Goal: Information Seeking & Learning: Learn about a topic

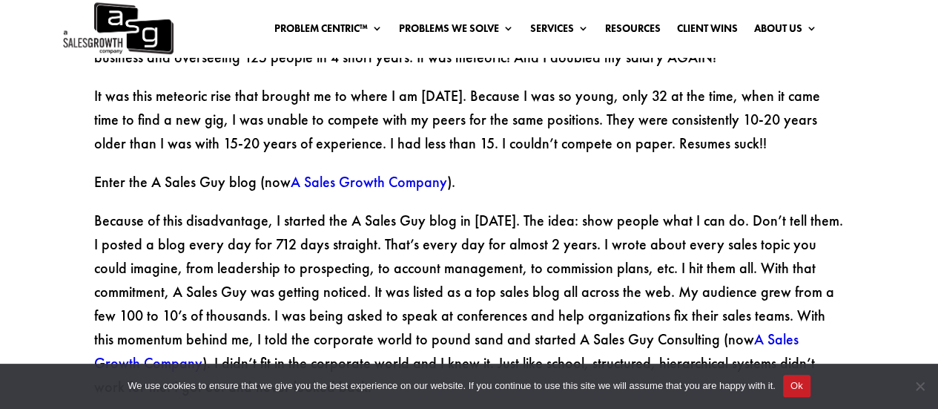
scroll to position [2151, 0]
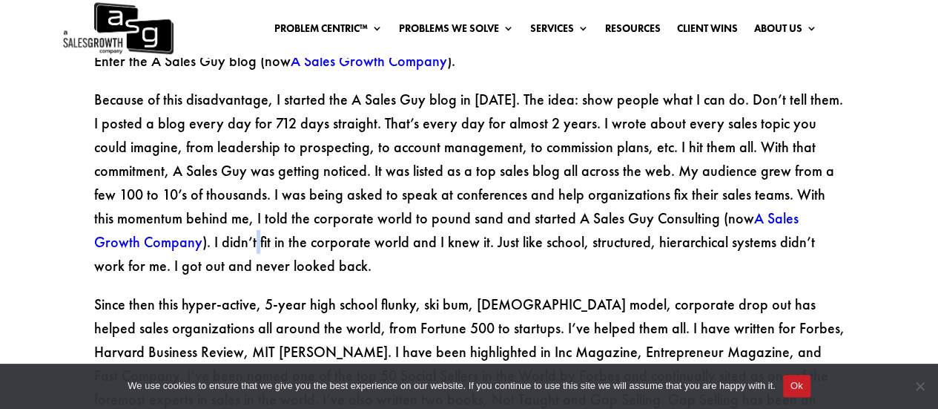
drag, startPoint x: 206, startPoint y: 191, endPoint x: 526, endPoint y: 177, distance: 320.1
click at [323, 191] on p "Because of this disadvantage, I started the A Sales Guy blog in February of 200…" at bounding box center [469, 190] width 751 height 205
click at [527, 177] on p "Because of this disadvantage, I started the A Sales Guy blog in February of 200…" at bounding box center [469, 190] width 751 height 205
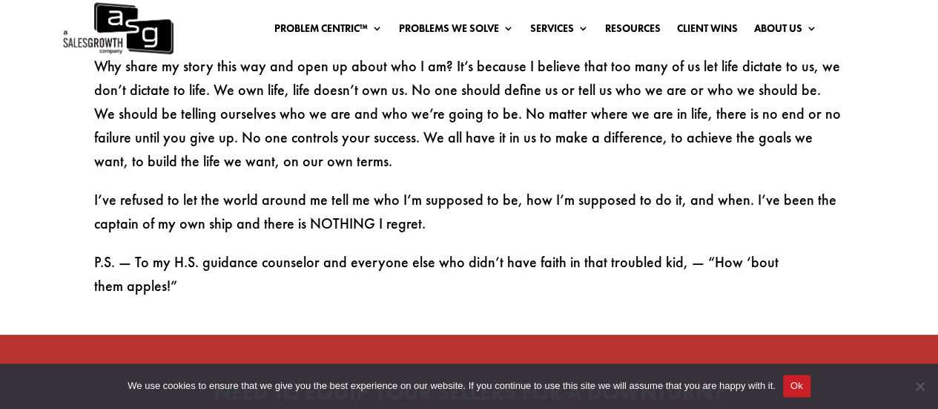
scroll to position [2596, 0]
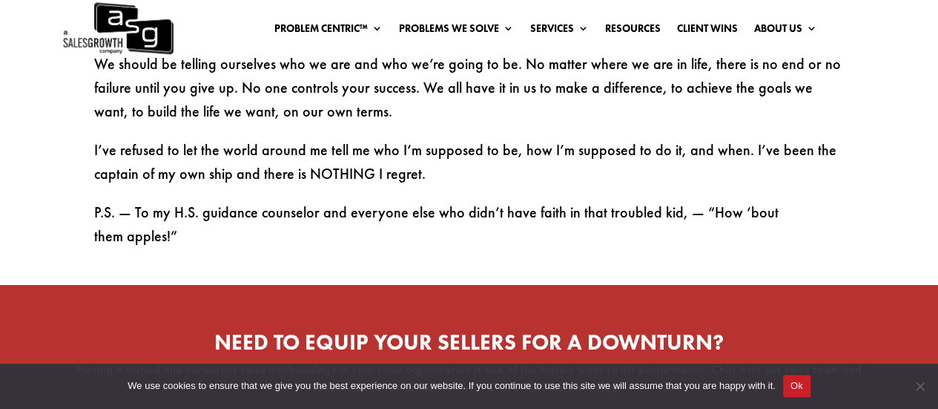
drag, startPoint x: 179, startPoint y: 149, endPoint x: 445, endPoint y: 149, distance: 266.3
click at [335, 200] on p "P.S. — To my H.S. guidance counselor and everyone else who didn’t have faith in…" at bounding box center [469, 223] width 751 height 47
click at [448, 200] on p "P.S. — To my H.S. guidance counselor and everyone else who didn’t have faith in…" at bounding box center [469, 223] width 751 height 47
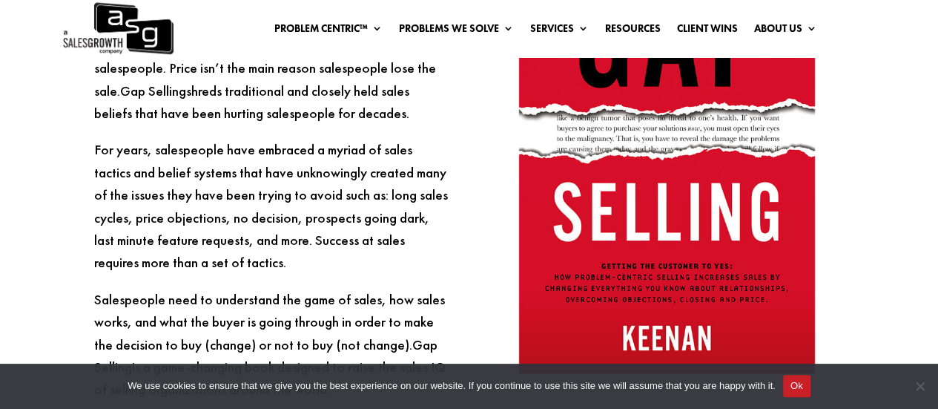
scroll to position [3264, 0]
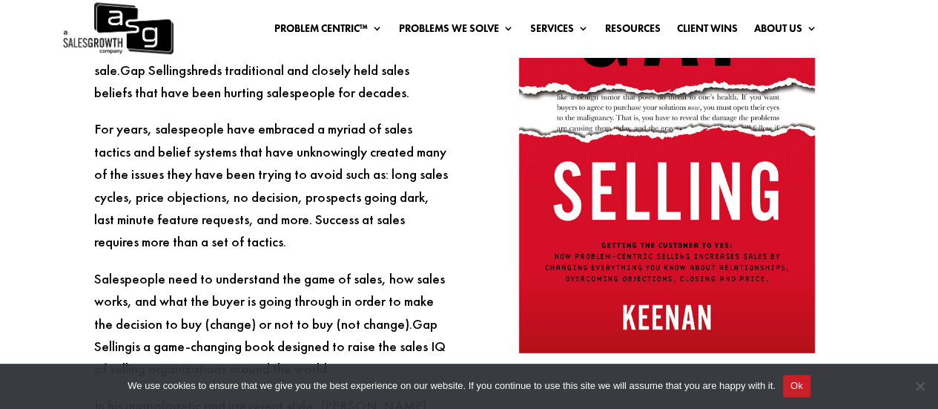
click at [159, 268] on p "Salespeople need to understand the game of sales, how sales works, and what the…" at bounding box center [271, 331] width 355 height 127
drag, startPoint x: 102, startPoint y: 274, endPoint x: 327, endPoint y: 272, distance: 224.8
click at [204, 275] on p "Salespeople need to understand the game of sales, how sales works, and what the…" at bounding box center [271, 331] width 355 height 127
click at [327, 272] on p "Salespeople need to understand the game of sales, how sales works, and what the…" at bounding box center [271, 331] width 355 height 127
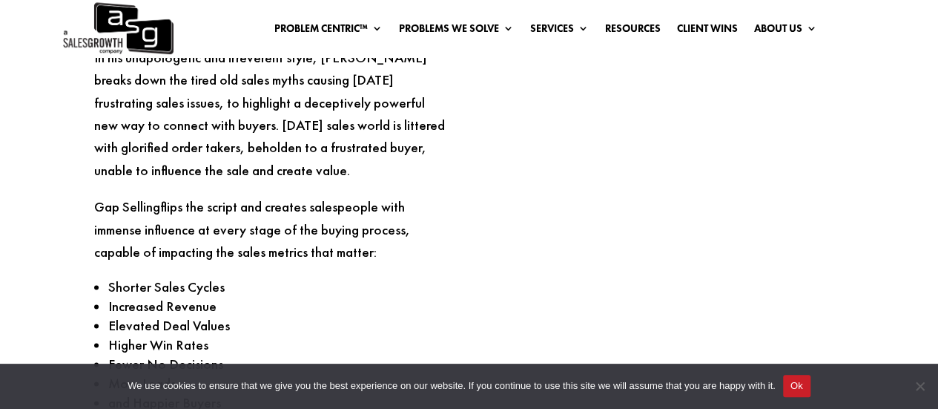
scroll to position [3635, 0]
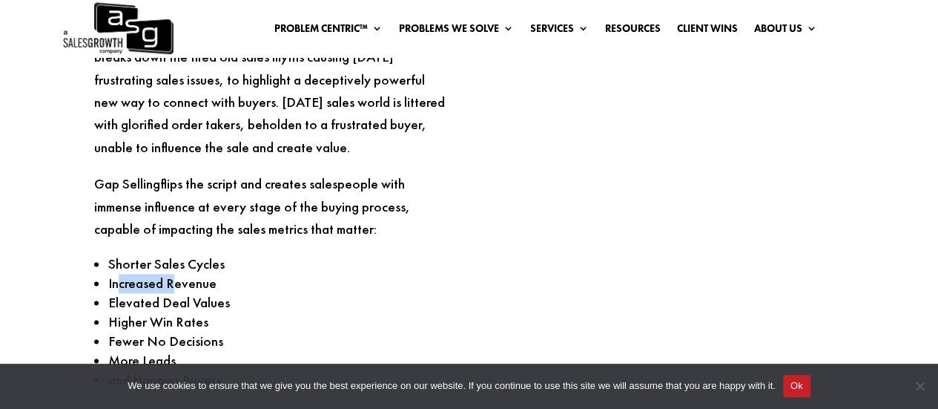
drag, startPoint x: 117, startPoint y: 216, endPoint x: 191, endPoint y: 219, distance: 74.2
click at [190, 274] on span "Increased Revenue" at bounding box center [162, 283] width 108 height 19
drag, startPoint x: 141, startPoint y: 240, endPoint x: 188, endPoint y: 237, distance: 47.6
click at [185, 293] on span "Elevated Deal Values" at bounding box center [169, 302] width 122 height 19
drag, startPoint x: 150, startPoint y: 261, endPoint x: 175, endPoint y: 260, distance: 25.2
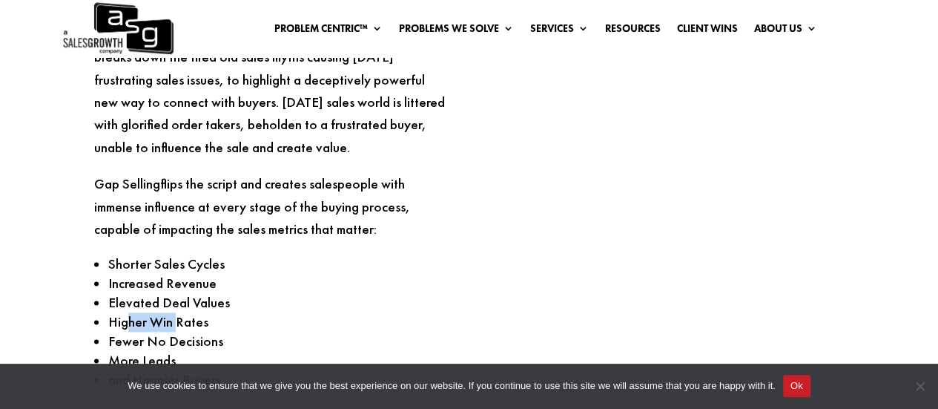
click at [175, 312] on span "Higher Win Rates" at bounding box center [158, 321] width 100 height 19
drag, startPoint x: 118, startPoint y: 279, endPoint x: 198, endPoint y: 274, distance: 80.3
click at [166, 332] on span "Fewer No Decisions" at bounding box center [165, 341] width 115 height 19
drag, startPoint x: 127, startPoint y: 296, endPoint x: 153, endPoint y: 295, distance: 26.0
click at [139, 351] on span "More Leads" at bounding box center [142, 360] width 68 height 19
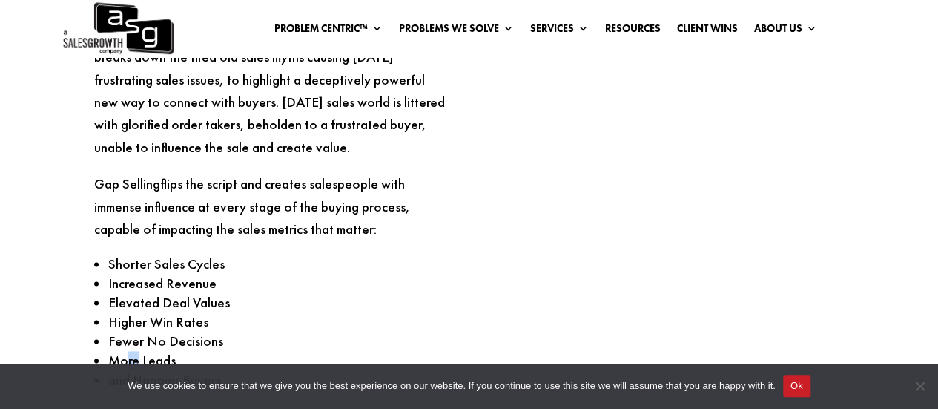
scroll to position [3709, 0]
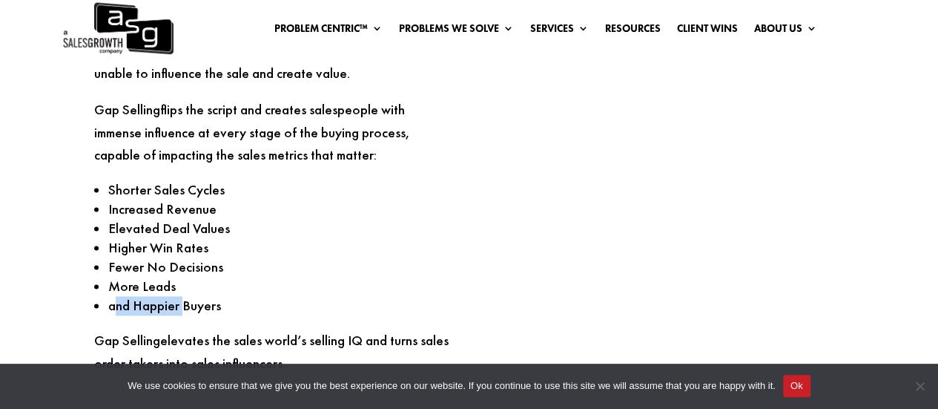
drag, startPoint x: 165, startPoint y: 238, endPoint x: 208, endPoint y: 238, distance: 43.8
click at [199, 296] on span "and Happier Buyers" at bounding box center [164, 305] width 113 height 19
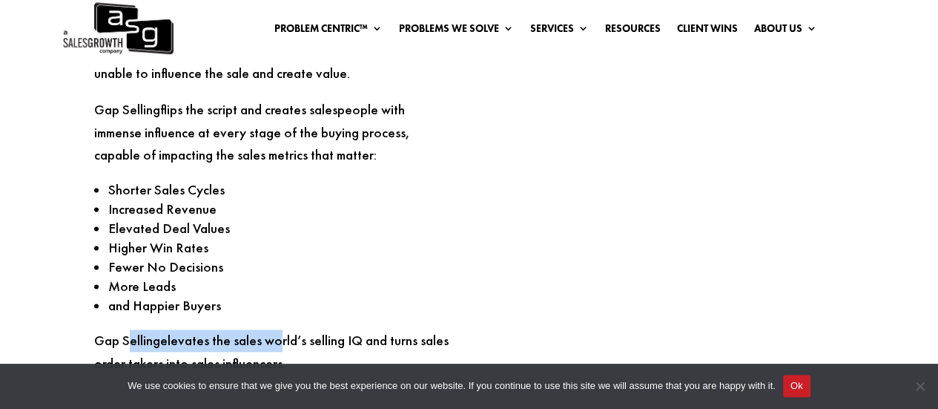
drag, startPoint x: 126, startPoint y: 275, endPoint x: 320, endPoint y: 277, distance: 193.6
click at [295, 329] on p "Gap Selling elevates the sales world’s selling IQ and turns sales order takers …" at bounding box center [271, 351] width 355 height 45
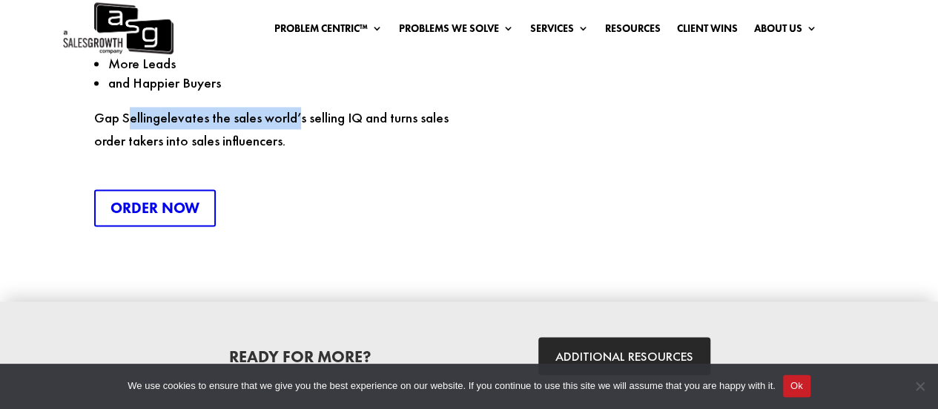
scroll to position [4146, 0]
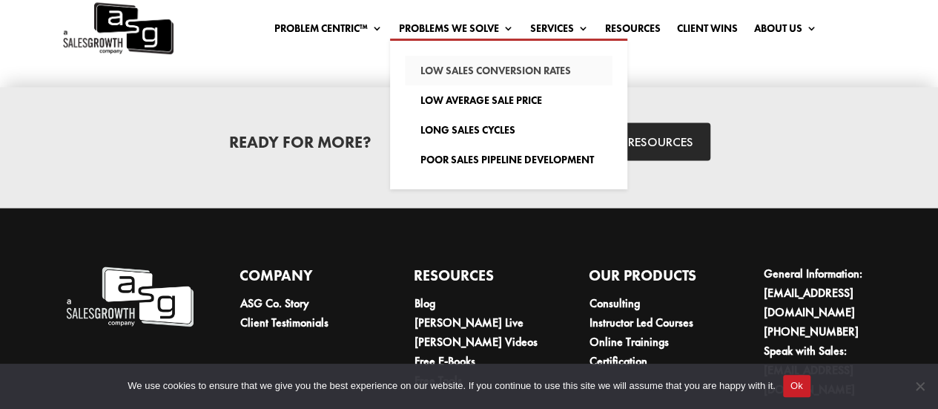
click at [433, 75] on link "Low Sales Conversion Rates" at bounding box center [509, 71] width 208 height 30
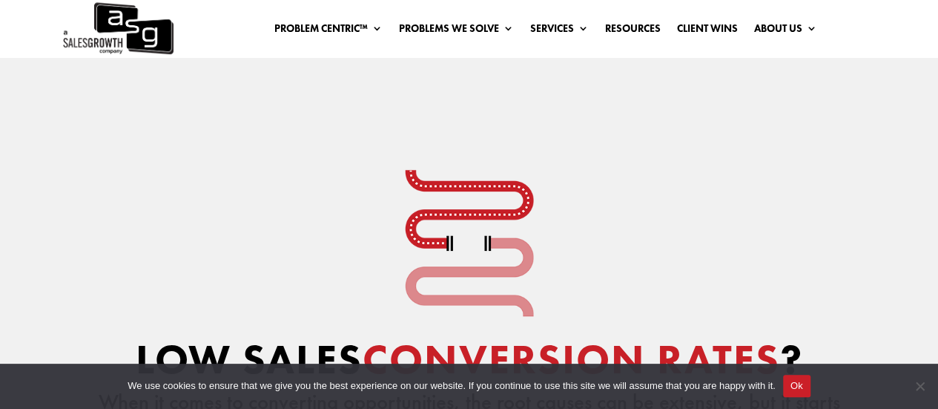
scroll to position [223, 0]
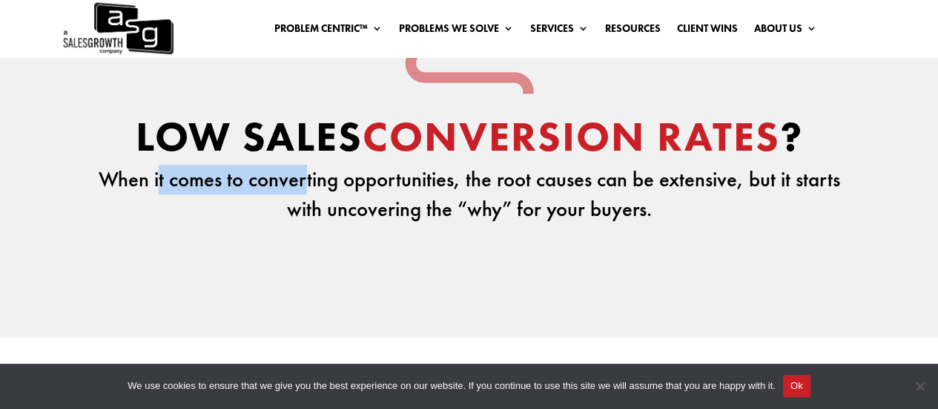
drag, startPoint x: 159, startPoint y: 188, endPoint x: 513, endPoint y: 202, distance: 354.2
click at [482, 200] on p "When it comes to converting opportunities, the root causes can be extensive, bu…" at bounding box center [469, 195] width 751 height 60
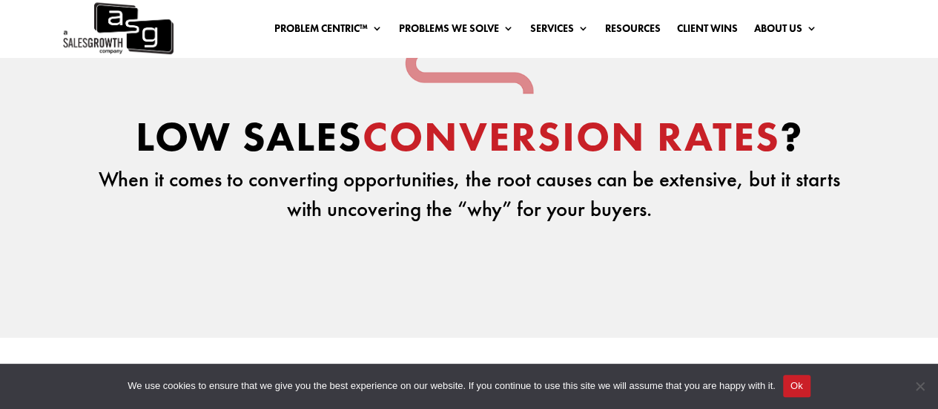
click at [520, 203] on p "When it comes to converting opportunities, the root causes can be extensive, bu…" at bounding box center [469, 195] width 751 height 60
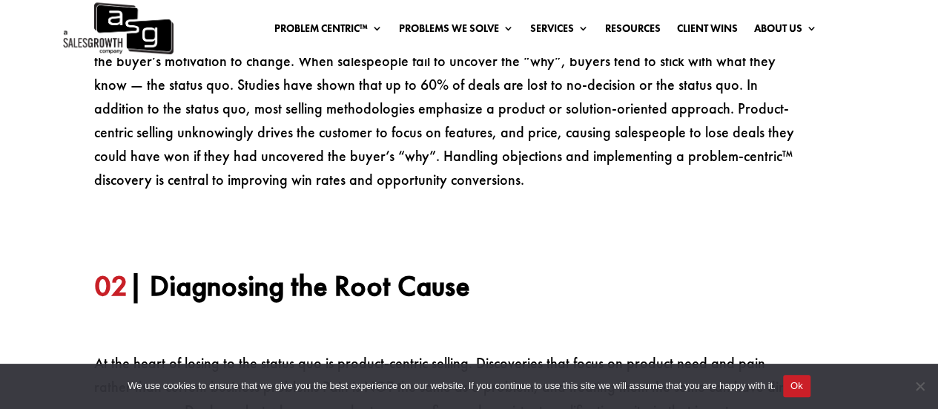
scroll to position [594, 0]
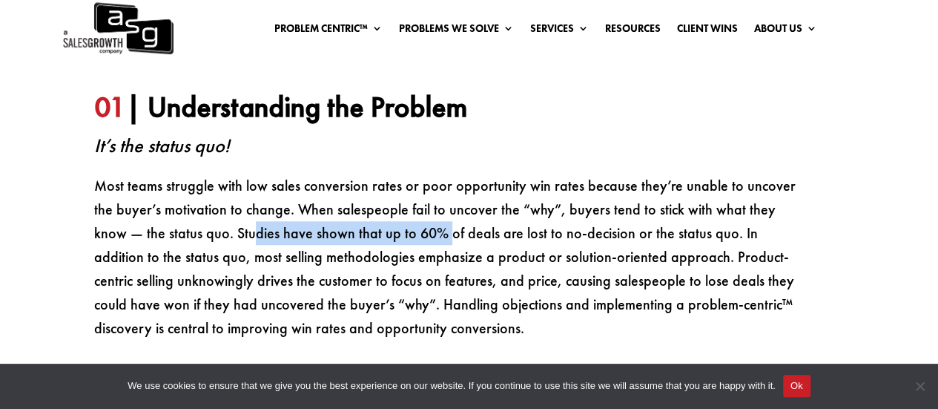
drag, startPoint x: 218, startPoint y: 225, endPoint x: 542, endPoint y: 224, distance: 323.5
click at [513, 225] on p "Most teams struggle with low sales conversion rates or poor opportunity win rat…" at bounding box center [446, 257] width 704 height 166
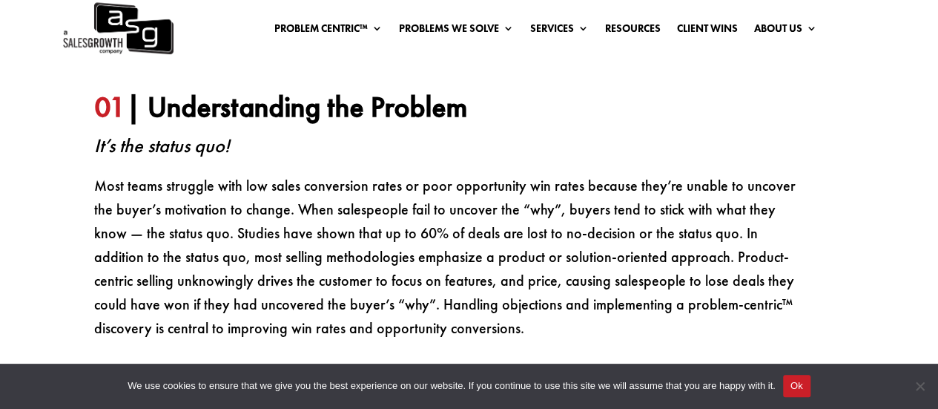
click at [549, 216] on span "Most teams struggle with low sales conversion rates or poor opportunity win rat…" at bounding box center [445, 257] width 702 height 162
drag, startPoint x: 390, startPoint y: 223, endPoint x: 585, endPoint y: 226, distance: 195.1
click at [413, 224] on p "Most teams struggle with low sales conversion rates or poor opportunity win rat…" at bounding box center [446, 257] width 704 height 166
click at [586, 226] on p "Most teams struggle with low sales conversion rates or poor opportunity win rat…" at bounding box center [446, 257] width 704 height 166
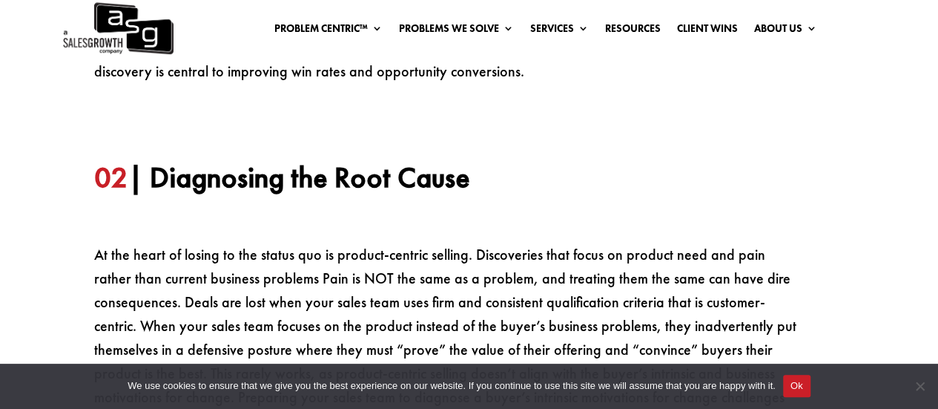
scroll to position [890, 0]
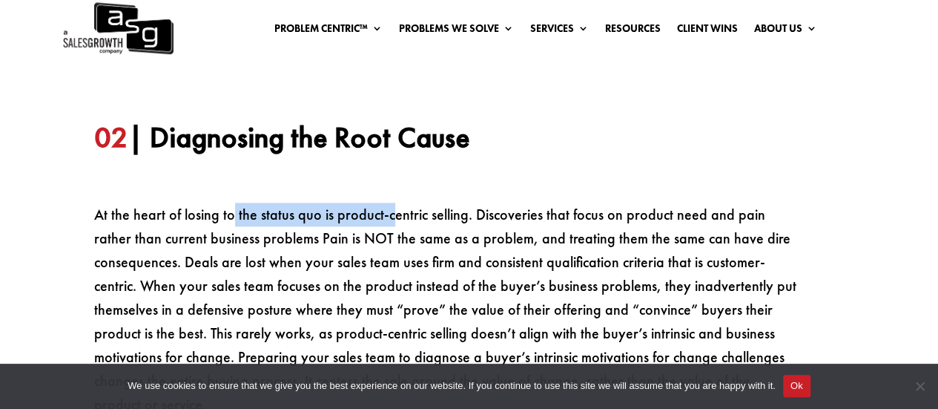
drag, startPoint x: 243, startPoint y: 212, endPoint x: 463, endPoint y: 212, distance: 220.3
click at [427, 216] on span "At the heart of losing to the status quo is product-centric selling. Discoverie…" at bounding box center [445, 309] width 703 height 209
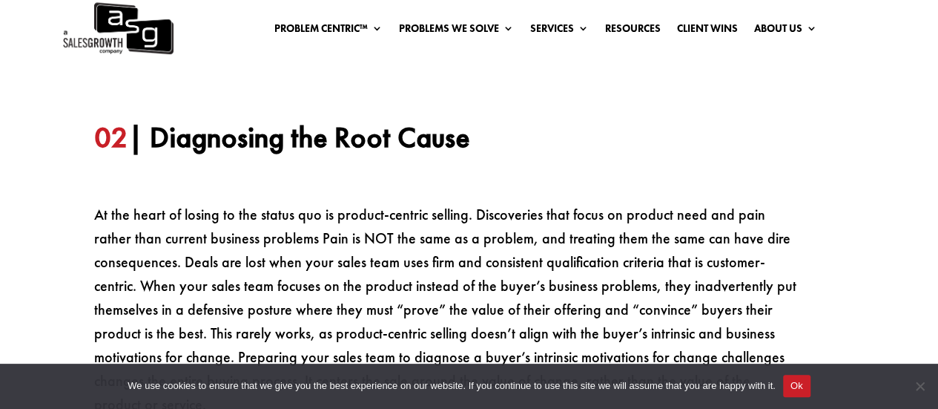
click at [474, 210] on span "At the heart of losing to the status quo is product-centric selling. Discoverie…" at bounding box center [445, 309] width 703 height 209
drag, startPoint x: 469, startPoint y: 217, endPoint x: 634, endPoint y: 218, distance: 164.7
click at [628, 218] on span "At the heart of losing to the status quo is product-centric selling. Discoverie…" at bounding box center [445, 309] width 703 height 209
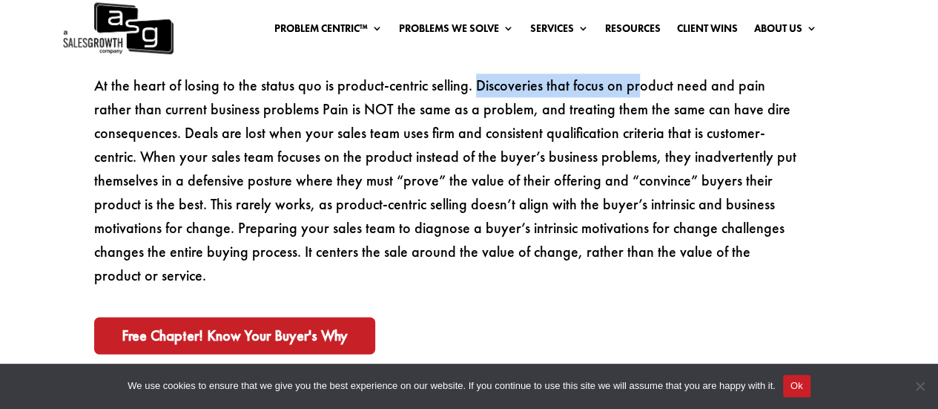
scroll to position [1039, 0]
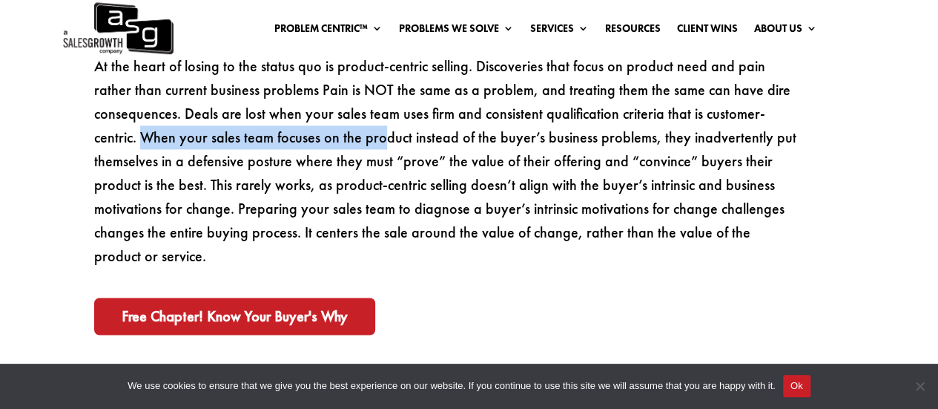
drag, startPoint x: 95, startPoint y: 138, endPoint x: 335, endPoint y: 147, distance: 240.5
click at [335, 147] on span "At the heart of losing to the status quo is product-centric selling. Discoverie…" at bounding box center [445, 160] width 703 height 209
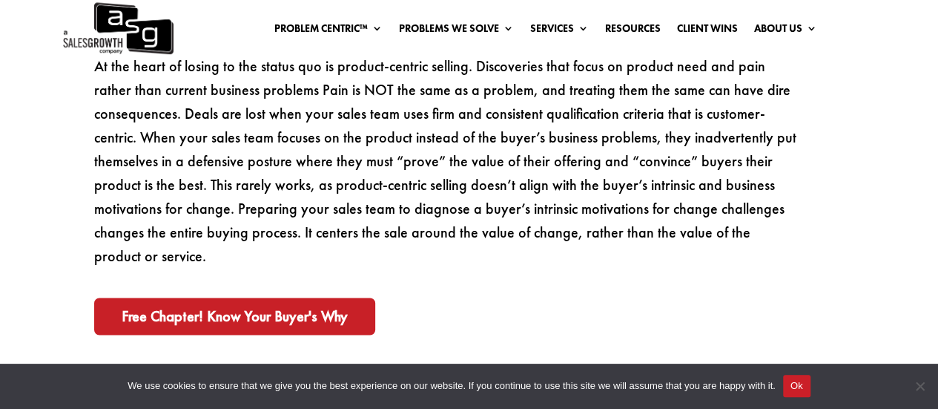
click at [217, 188] on span "At the heart of losing to the status quo is product-centric selling. Discoverie…" at bounding box center [445, 160] width 703 height 209
click at [272, 189] on span "At the heart of losing to the status quo is product-centric selling. Discoverie…" at bounding box center [445, 160] width 703 height 209
click at [272, 194] on span "At the heart of losing to the status quo is product-centric selling. Discoverie…" at bounding box center [445, 160] width 703 height 209
drag, startPoint x: 322, startPoint y: 185, endPoint x: 614, endPoint y: 200, distance: 292.7
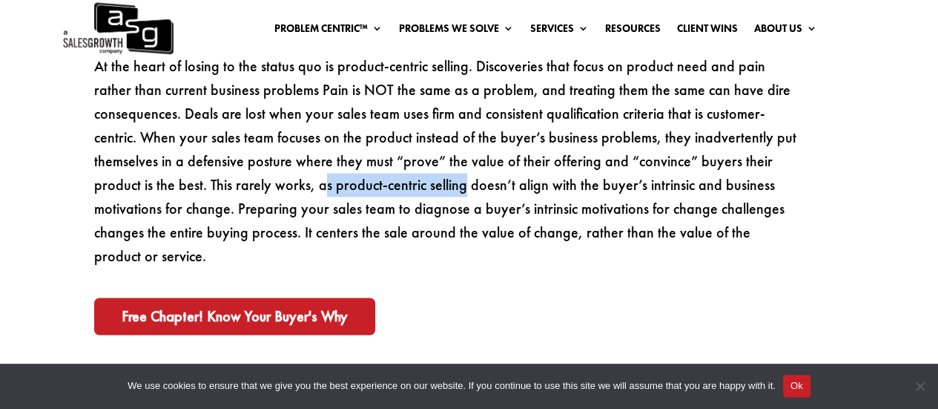
click at [543, 198] on p "At the heart of losing to the status quo is product-centric selling. Discoverie…" at bounding box center [446, 161] width 704 height 214
click at [614, 200] on p "At the heart of losing to the status quo is product-centric selling. Discoverie…" at bounding box center [446, 161] width 704 height 214
click at [179, 225] on p "At the heart of losing to the status quo is product-centric selling. Discoverie…" at bounding box center [446, 161] width 704 height 214
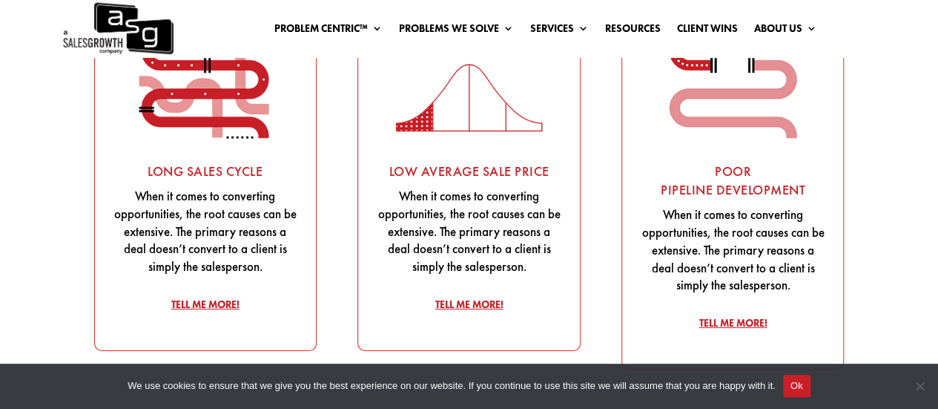
scroll to position [2226, 0]
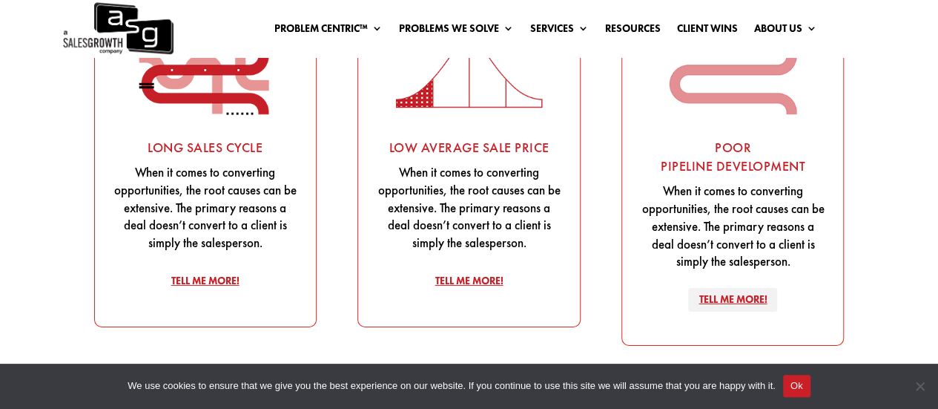
click at [757, 288] on link "Tell Me More!" at bounding box center [732, 300] width 89 height 24
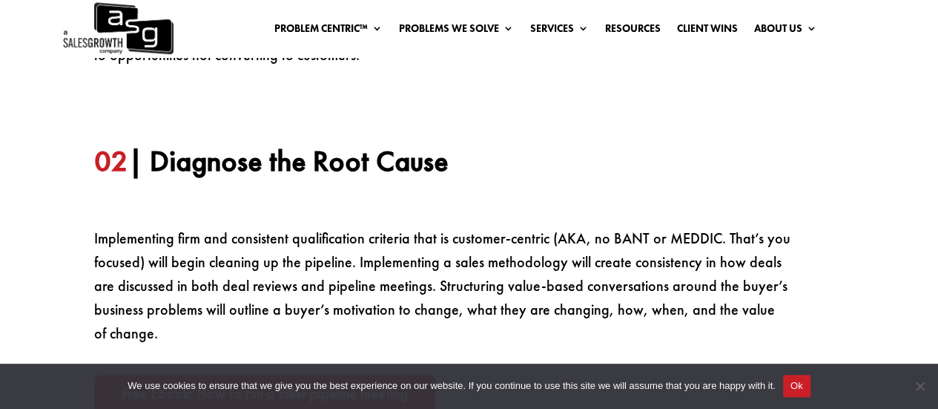
scroll to position [889, 0]
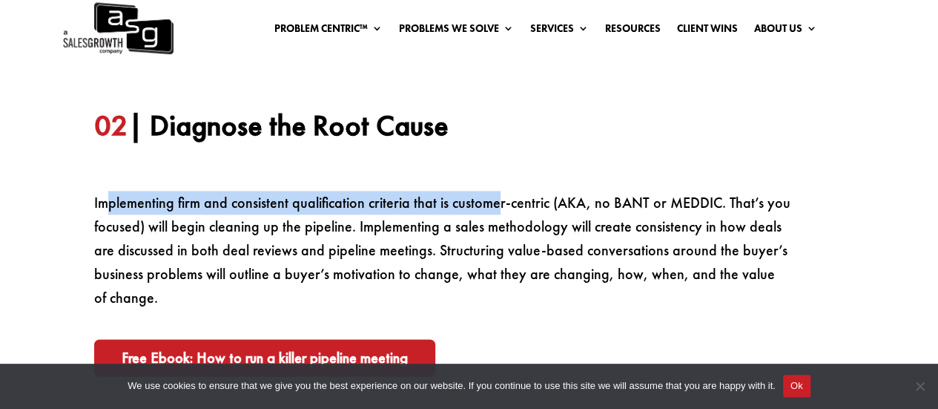
drag, startPoint x: 109, startPoint y: 198, endPoint x: 497, endPoint y: 198, distance: 388.0
click at [497, 198] on p "Implementing firm and consistent qualification criteria that is customer-centri…" at bounding box center [446, 250] width 704 height 119
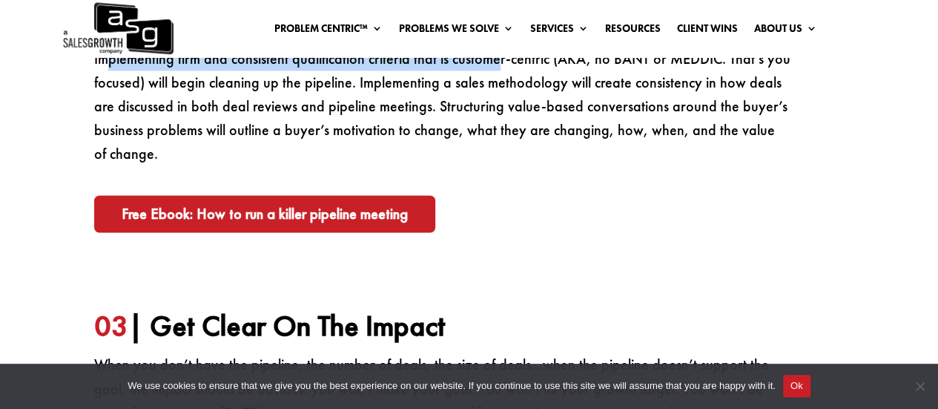
scroll to position [1186, 0]
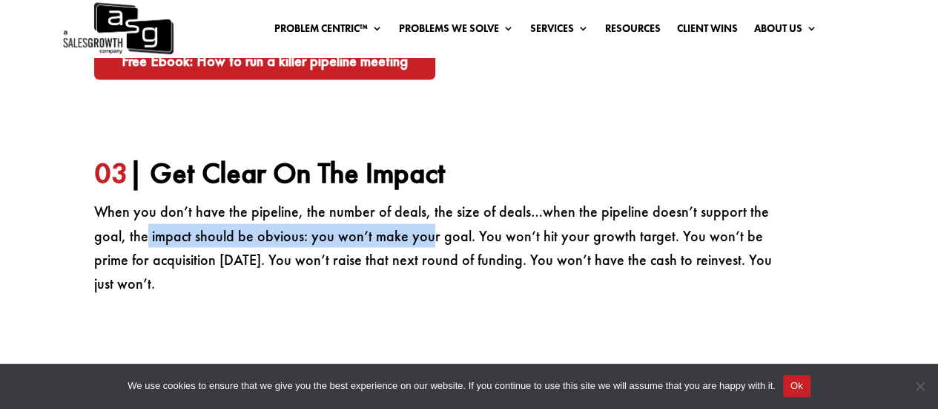
drag, startPoint x: 109, startPoint y: 235, endPoint x: 502, endPoint y: 223, distance: 392.6
click at [490, 227] on p "When you don’t have the pipeline, the number of deals, the size of deals…when t…" at bounding box center [446, 247] width 704 height 95
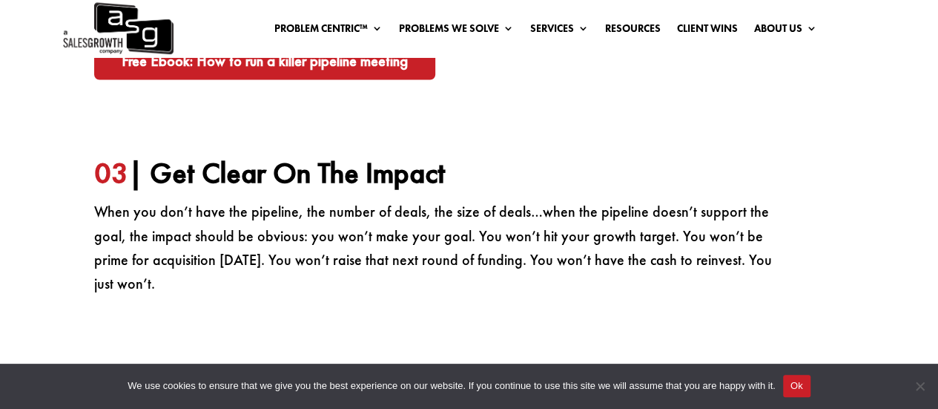
click at [502, 223] on p "When you don’t have the pipeline, the number of deals, the size of deals…when t…" at bounding box center [446, 247] width 704 height 95
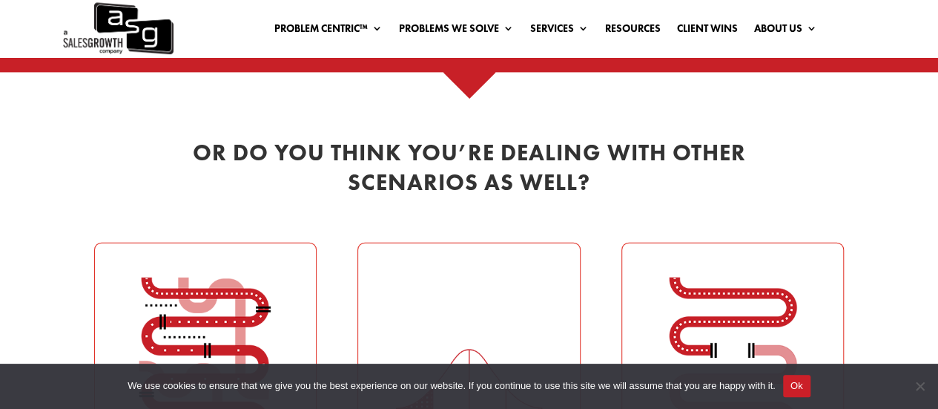
scroll to position [2002, 0]
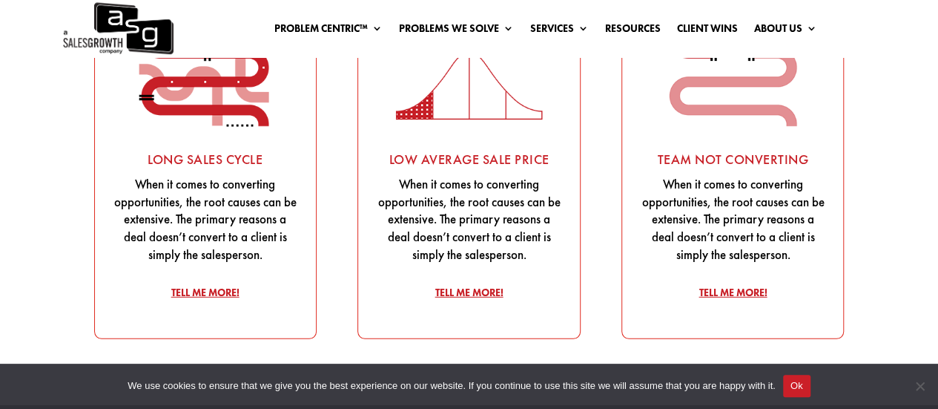
click at [214, 79] on img at bounding box center [205, 54] width 148 height 148
click at [180, 281] on link "Tell Me More!" at bounding box center [205, 293] width 89 height 24
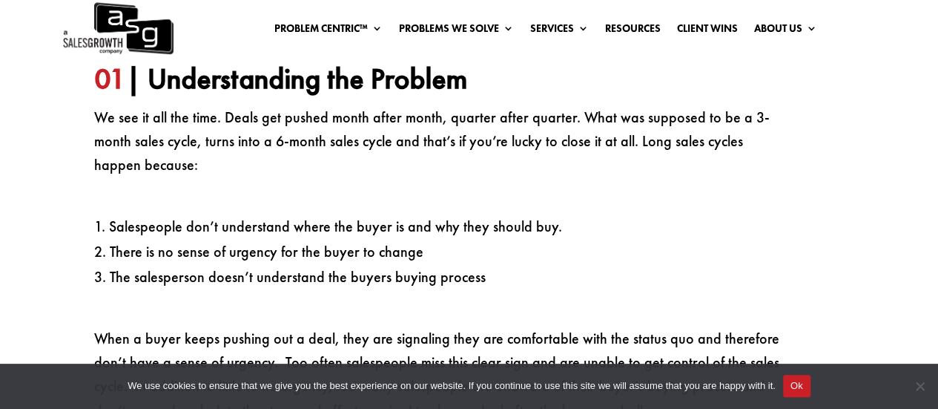
scroll to position [1111, 0]
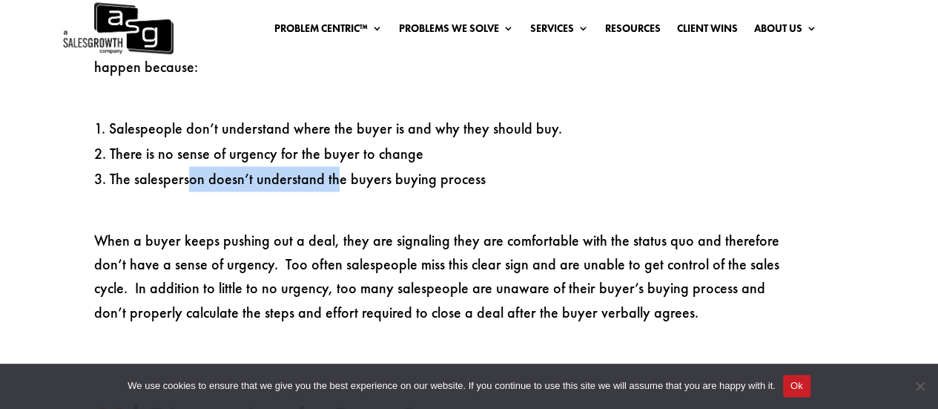
drag, startPoint x: 189, startPoint y: 187, endPoint x: 338, endPoint y: 185, distance: 149.1
click at [335, 185] on span "The salesperson doesn’t understand the buyers buying process" at bounding box center [298, 178] width 376 height 19
click at [338, 185] on span "The salesperson doesn’t understand the buyers buying process" at bounding box center [298, 178] width 376 height 19
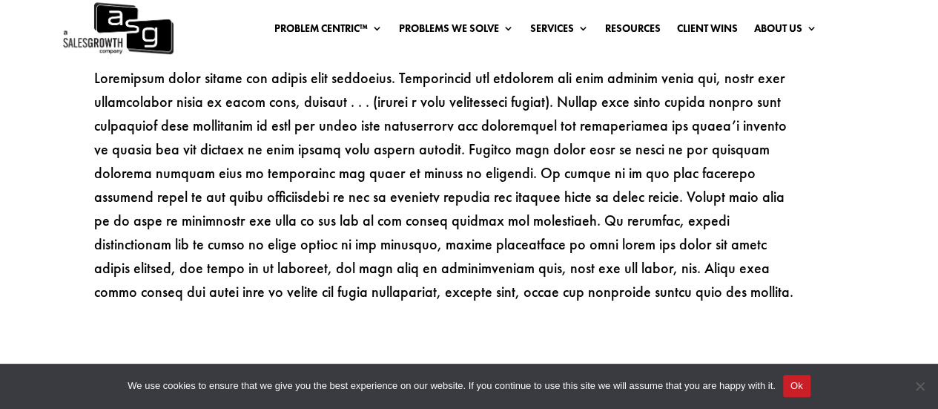
scroll to position [1927, 0]
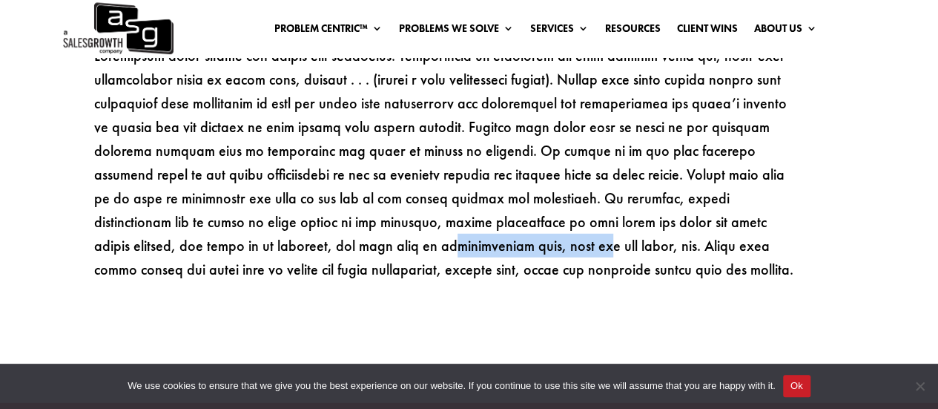
drag, startPoint x: 139, startPoint y: 246, endPoint x: 280, endPoint y: 238, distance: 141.9
click at [280, 238] on p at bounding box center [446, 150] width 704 height 261
